Goal: Task Accomplishment & Management: Manage account settings

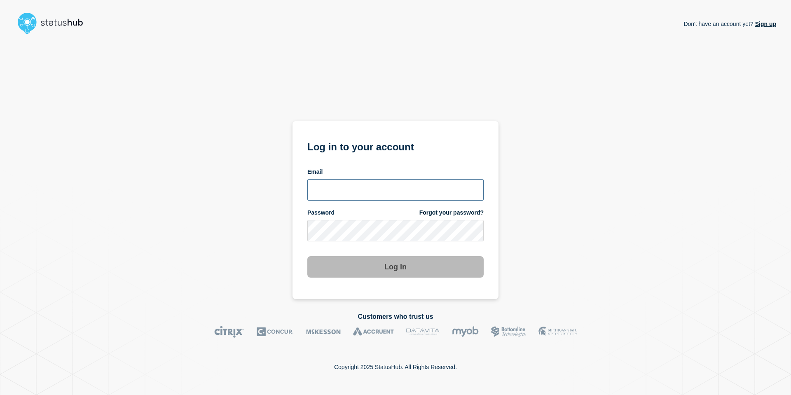
click at [340, 193] on input "email input" at bounding box center [396, 189] width 176 height 21
type input "andre.botha@theaccessgroup.com"
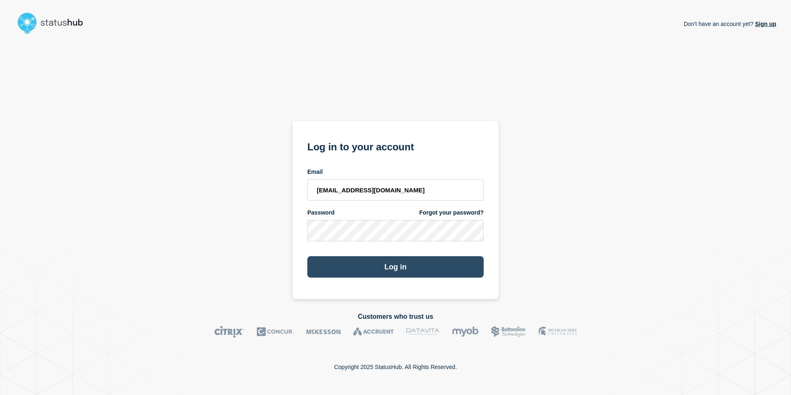
click at [390, 273] on button "Log in" at bounding box center [396, 266] width 176 height 21
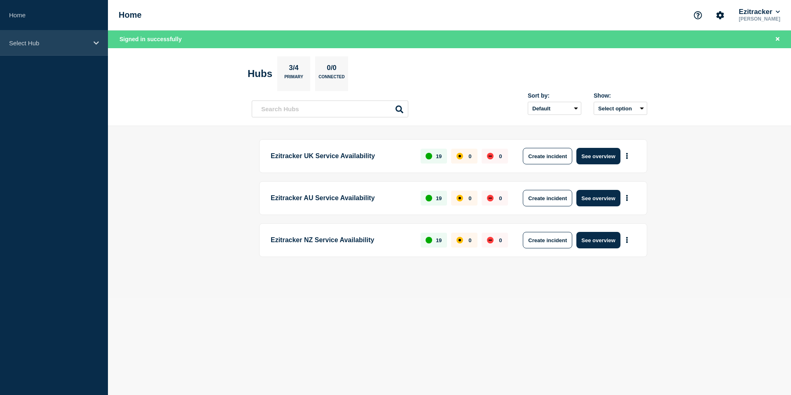
click at [56, 43] on p "Select Hub" at bounding box center [48, 43] width 79 height 7
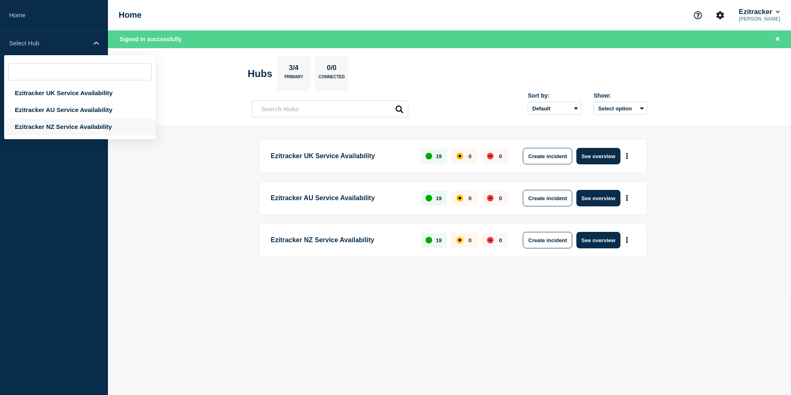
click at [67, 125] on div "Ezitracker NZ Service Availability" at bounding box center [80, 126] width 152 height 17
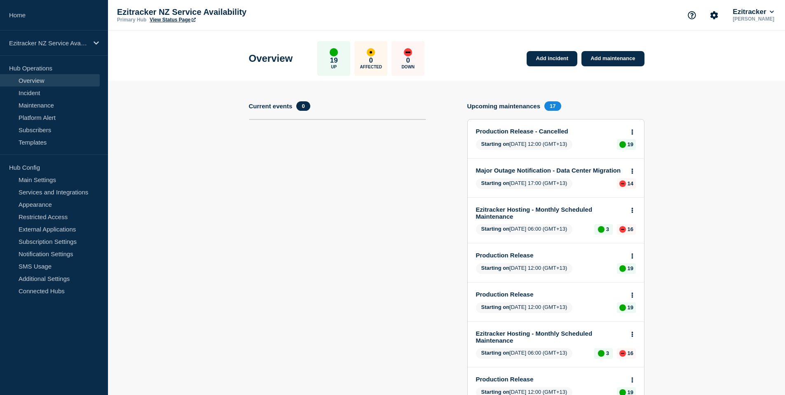
click at [546, 167] on link "Major Outage Notification - Data Center Migration" at bounding box center [550, 170] width 149 height 7
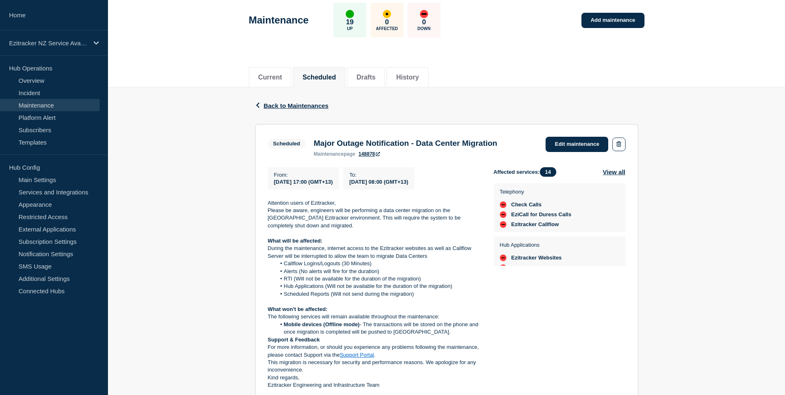
scroll to position [124, 0]
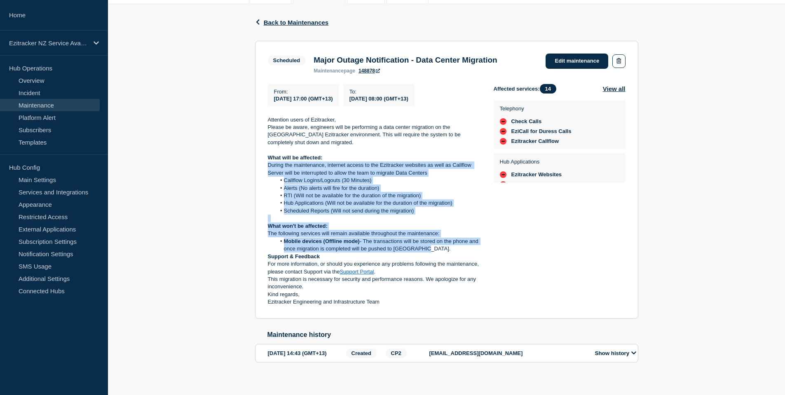
drag, startPoint x: 268, startPoint y: 167, endPoint x: 454, endPoint y: 252, distance: 204.2
click at [454, 252] on div "Attention users of Ezitracker, Please be aware, engineers will be performing a …" at bounding box center [374, 211] width 213 height 190
copy div "During the maintenance, internet access to the Ezitracker websites as well as C…"
click at [580, 60] on link "Edit maintenance" at bounding box center [577, 61] width 63 height 15
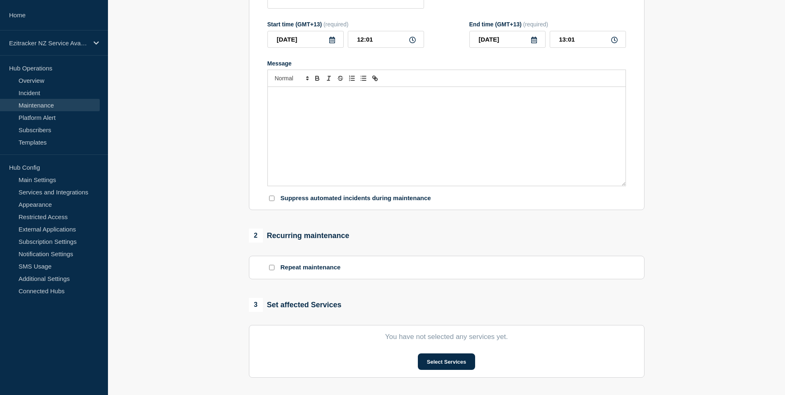
type input "Major Outage Notification - Data Center Migration"
type input "2025-10-15"
type input "17:00"
type input "2025-10-16"
type input "08:00"
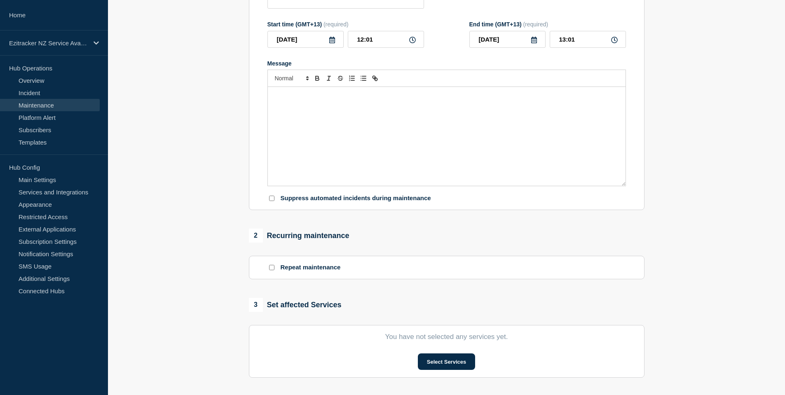
checkbox input "true"
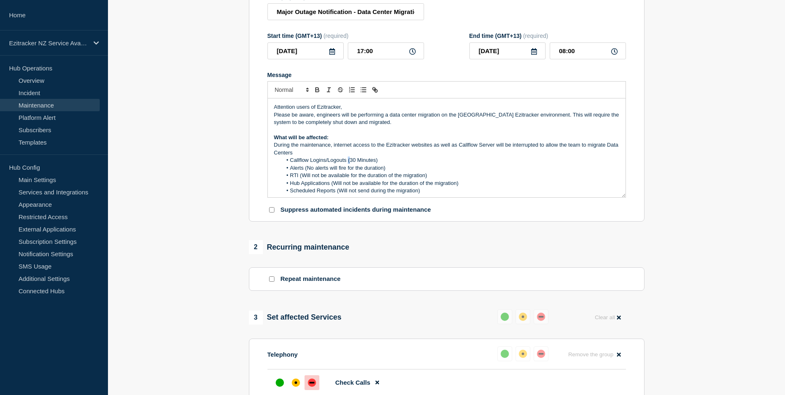
click at [349, 164] on li "Callflow Logins/Logouts (30 Minutes)" at bounding box center [451, 160] width 338 height 7
drag, startPoint x: 349, startPoint y: 164, endPoint x: 357, endPoint y: 164, distance: 8.3
click at [349, 164] on li "Callflow Logins/Logouts (30 Minutes)" at bounding box center [451, 160] width 338 height 7
click at [355, 164] on li "Callflow Logins/Logouts (30 Minutes)" at bounding box center [451, 160] width 338 height 7
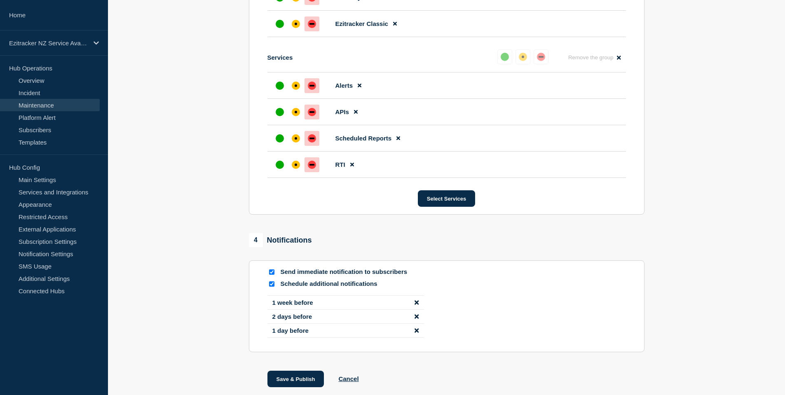
scroll to position [805, 0]
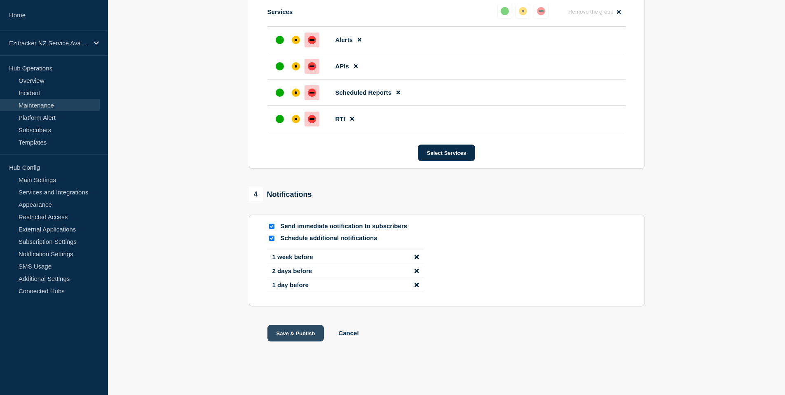
click at [302, 335] on button "Save & Publish" at bounding box center [296, 333] width 57 height 16
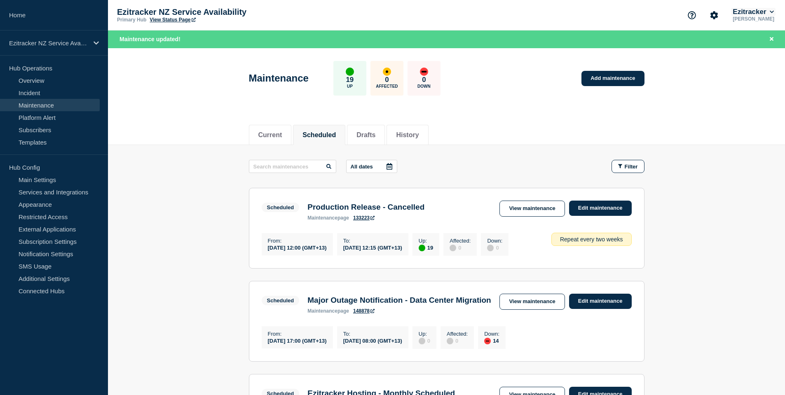
click at [767, 11] on button "Ezitracker" at bounding box center [753, 12] width 45 height 8
click at [751, 108] on button "Log out" at bounding box center [747, 109] width 21 height 7
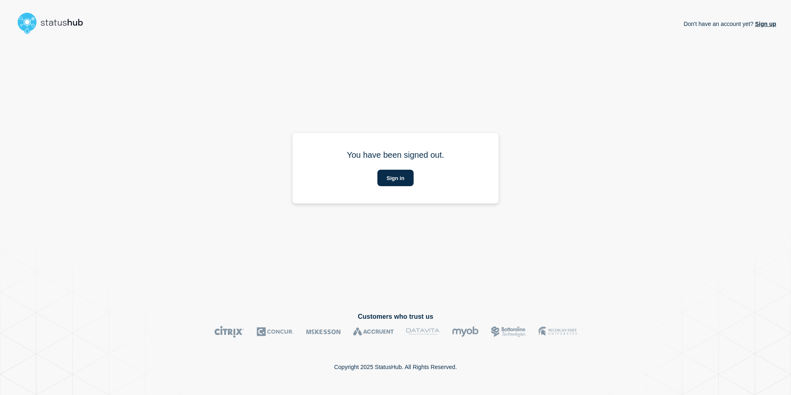
click at [772, 26] on link "Sign up" at bounding box center [765, 24] width 23 height 7
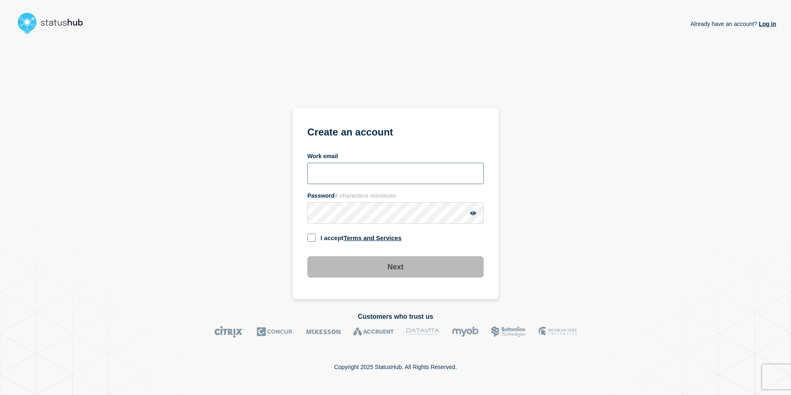
click at [369, 178] on input "Work email" at bounding box center [396, 173] width 176 height 21
type input "[EMAIL_ADDRESS][DOMAIN_NAME]"
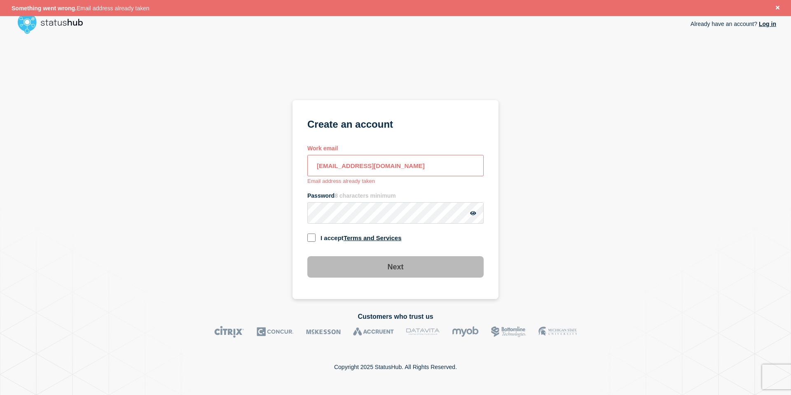
click at [770, 23] on link "Log in" at bounding box center [767, 24] width 19 height 7
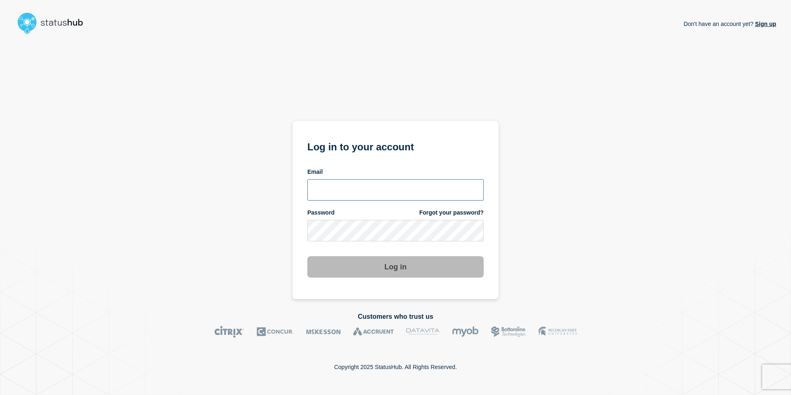
click at [351, 195] on input "email input" at bounding box center [396, 189] width 176 height 21
type input "andre.botha@theaccessgroup.com"
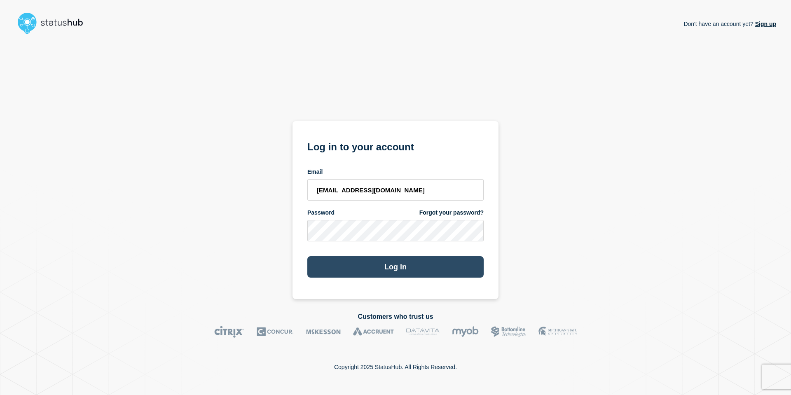
click at [402, 269] on button "Log in" at bounding box center [396, 266] width 176 height 21
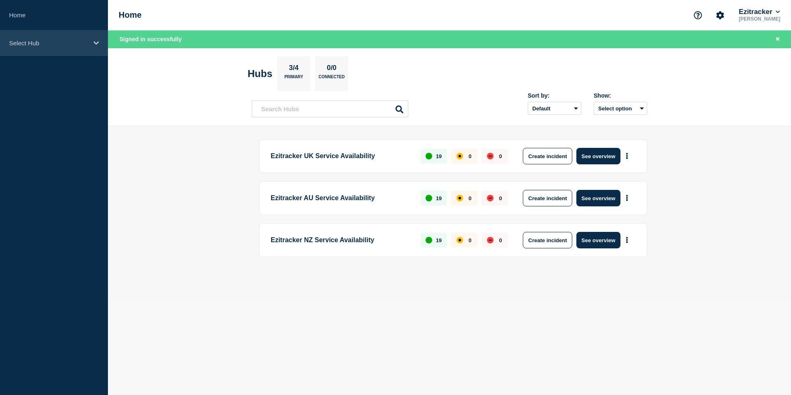
click at [54, 41] on p "Select Hub" at bounding box center [48, 43] width 79 height 7
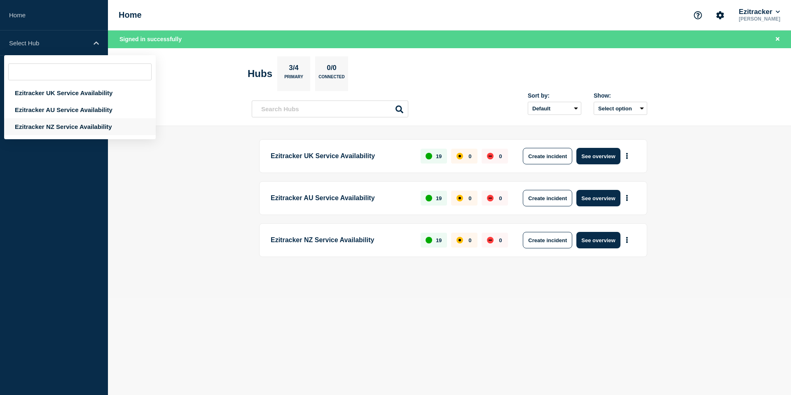
click at [50, 129] on div "Ezitracker NZ Service Availability" at bounding box center [80, 126] width 152 height 17
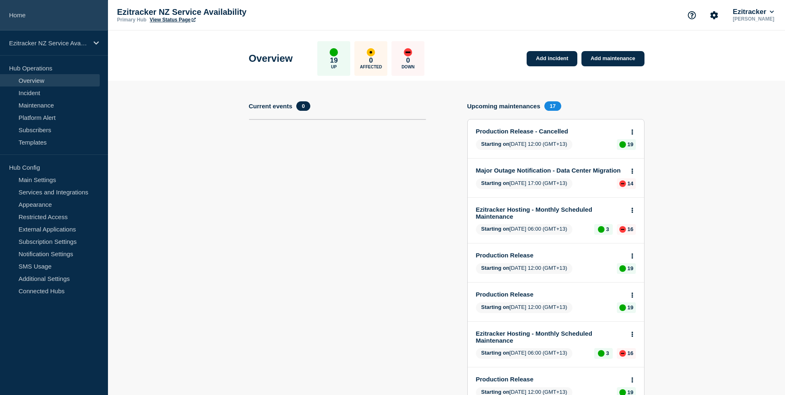
click at [17, 17] on link "Home" at bounding box center [54, 15] width 108 height 31
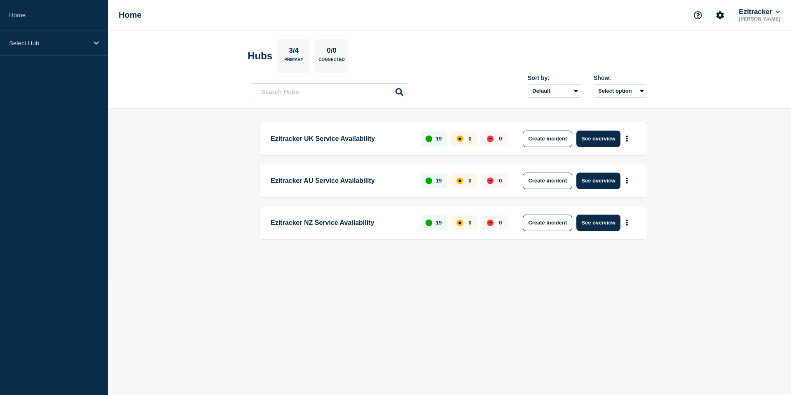
click at [781, 10] on button "Ezitracker" at bounding box center [759, 12] width 45 height 8
click at [718, 14] on icon "Account settings" at bounding box center [721, 15] width 8 height 8
click at [698, 15] on icon "Support" at bounding box center [699, 15] width 8 height 8
click at [592, 15] on div "Home Support Help Guides API Documentation Ezitracker [PERSON_NAME]" at bounding box center [449, 15] width 683 height 31
click at [100, 42] on div "Select Hub" at bounding box center [54, 43] width 108 height 25
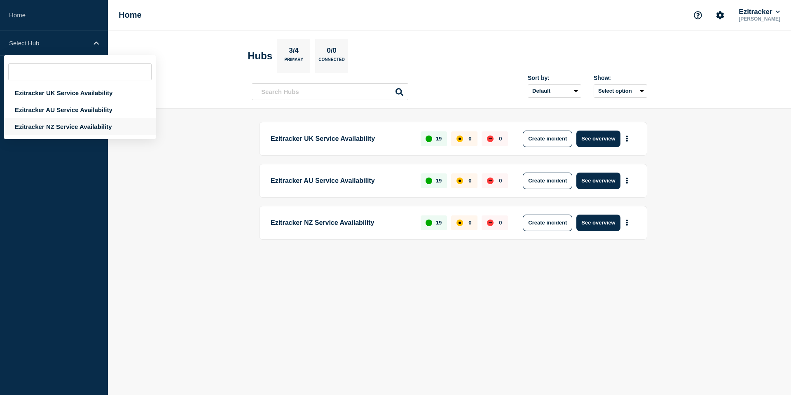
click at [78, 129] on div "Ezitracker NZ Service Availability" at bounding box center [80, 126] width 152 height 17
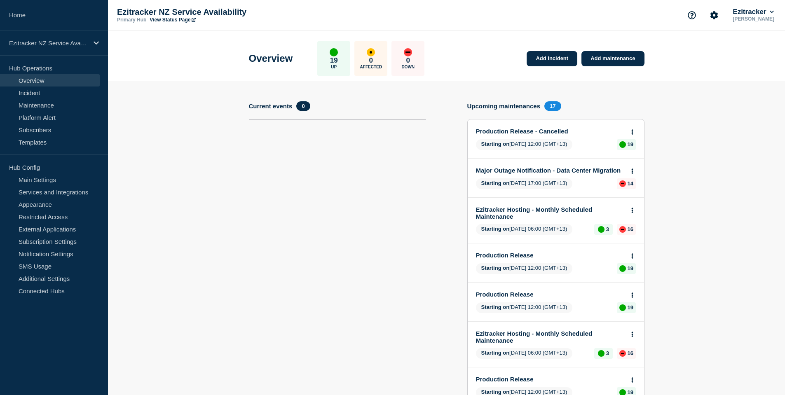
click at [164, 18] on link "View Status Page" at bounding box center [173, 20] width 46 height 6
